Goal: Transaction & Acquisition: Purchase product/service

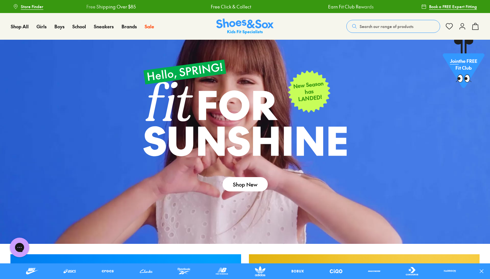
click at [382, 27] on span "Search our range of products" at bounding box center [387, 26] width 54 height 6
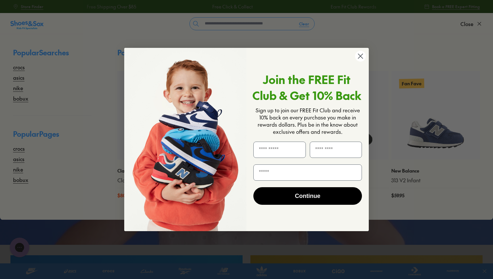
click at [360, 58] on circle "Close dialog" at bounding box center [360, 56] width 11 height 11
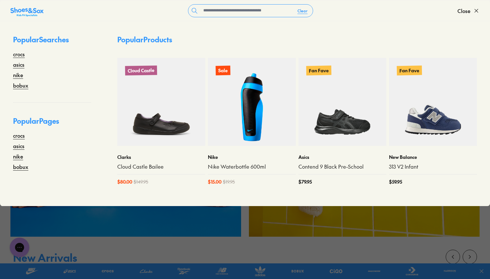
scroll to position [252, 0]
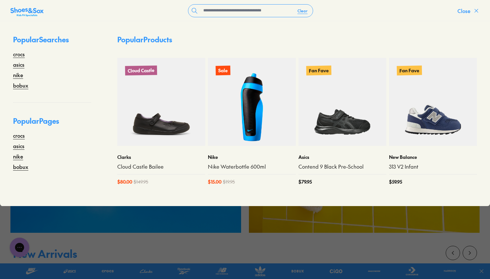
click at [468, 10] on span "Close" at bounding box center [464, 11] width 13 height 8
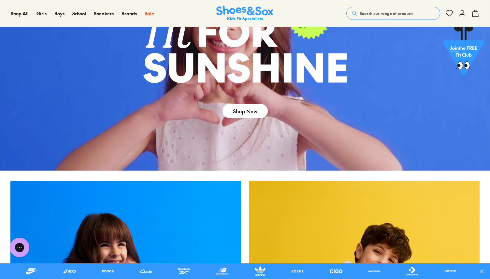
scroll to position [0, 0]
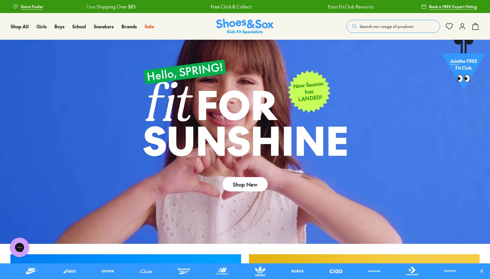
click at [390, 26] on span "Search our range of products" at bounding box center [387, 26] width 54 height 6
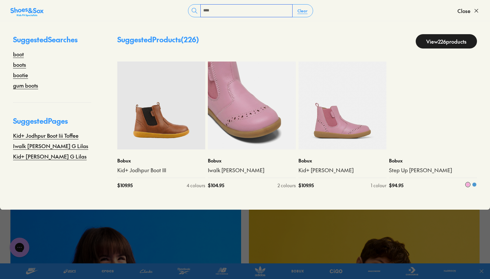
scroll to position [61, 0]
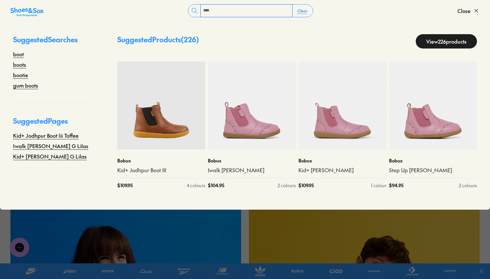
type input "****"
click at [448, 35] on link "View 226 products" at bounding box center [446, 41] width 61 height 14
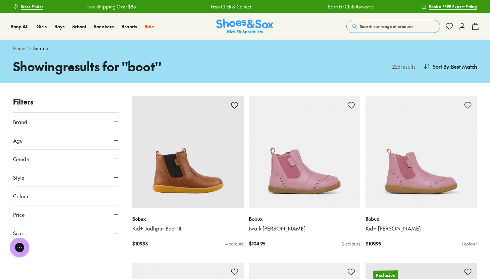
click at [104, 197] on button "Colour" at bounding box center [66, 196] width 106 height 18
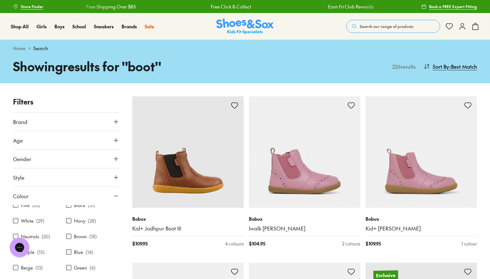
click at [74, 206] on label "Black" at bounding box center [79, 205] width 11 height 7
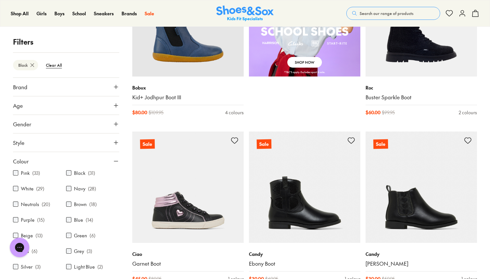
click at [221, 171] on img at bounding box center [188, 188] width 112 height 112
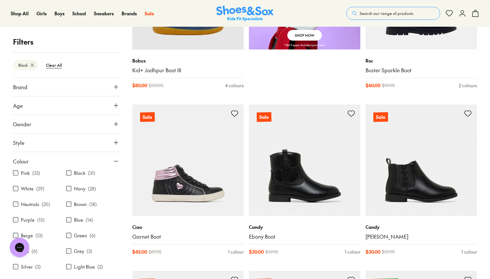
scroll to position [500, 0]
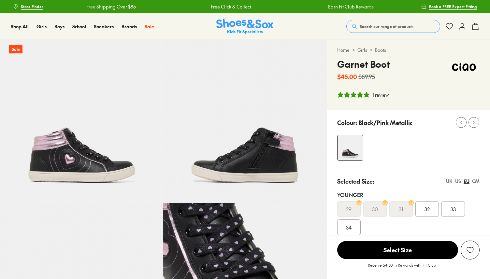
select select "*"
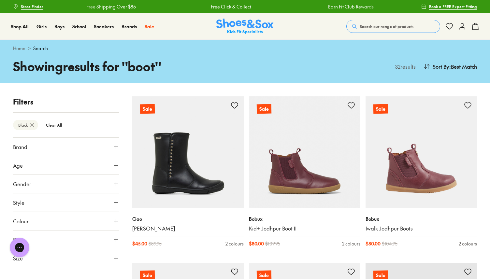
click at [33, 125] on use at bounding box center [32, 125] width 3 height 3
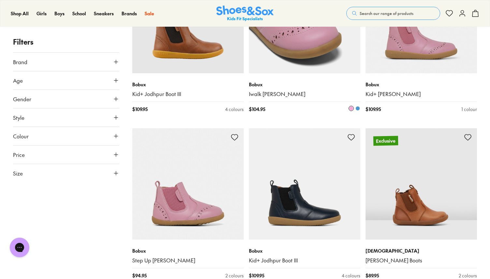
scroll to position [117, 0]
